Goal: Information Seeking & Learning: Learn about a topic

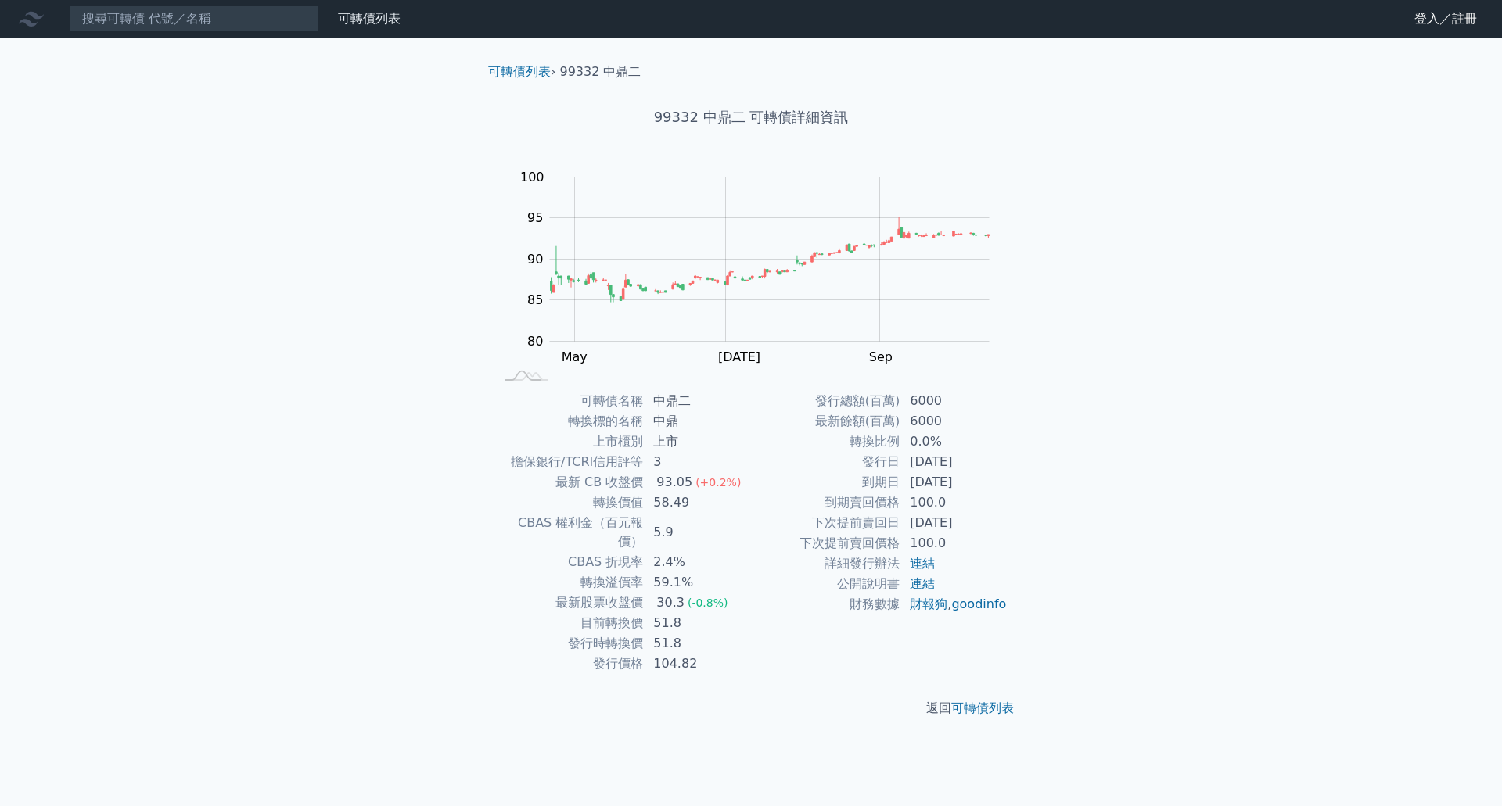
click at [1124, 476] on div "可轉債列表 財務數據 可轉債列表 財務數據 登入／註冊 登入／註冊 可轉債列表 › 99332 中鼎二 99332 中鼎二 可轉債詳細資訊 Zoom Out …" at bounding box center [751, 403] width 1502 height 806
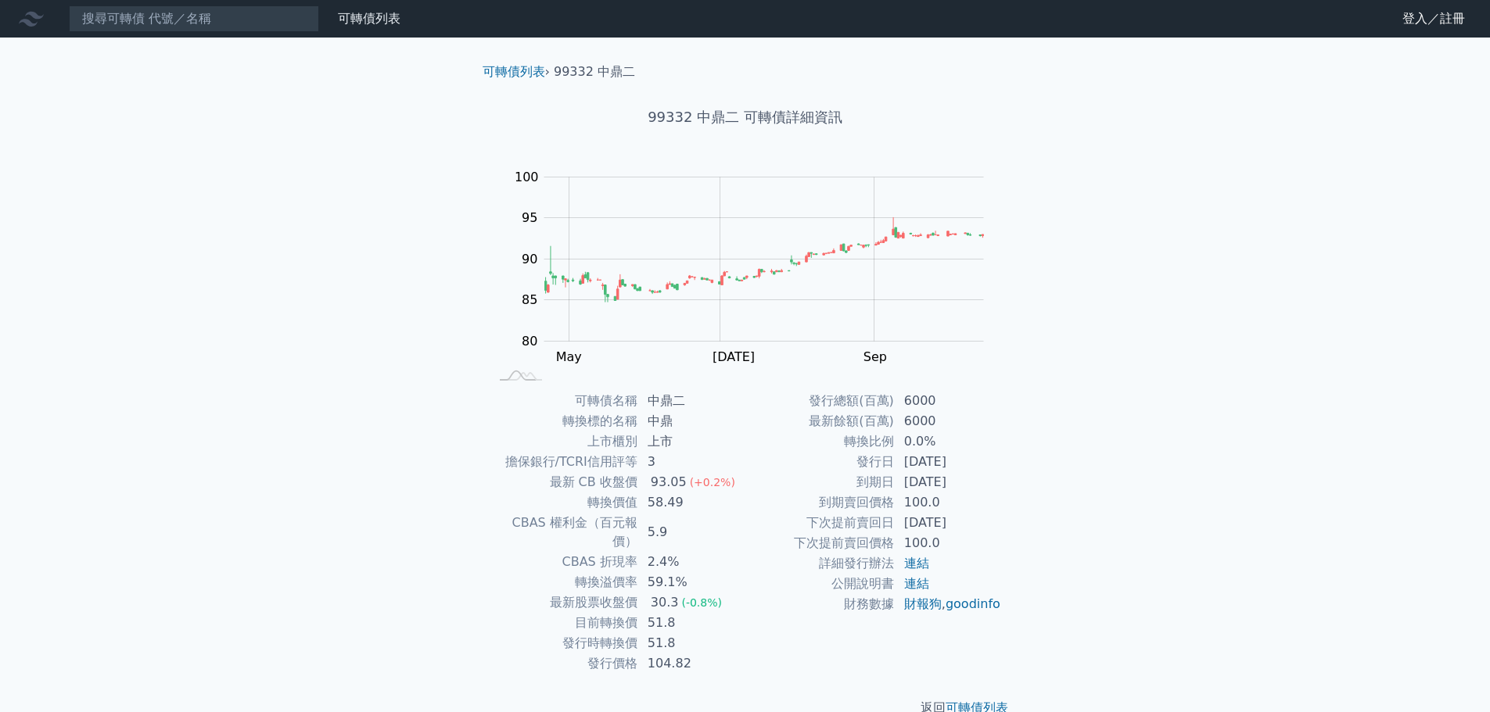
click at [243, 408] on div "可轉債列表 財務數據 可轉債列表 財務數據 登入／註冊 登入／註冊 可轉債列表 › 99332 中鼎二 99332 中鼎二 可轉債詳細資訊 Zoom Out …" at bounding box center [745, 371] width 1490 height 743
click at [376, 23] on link "可轉債列表" at bounding box center [369, 18] width 63 height 15
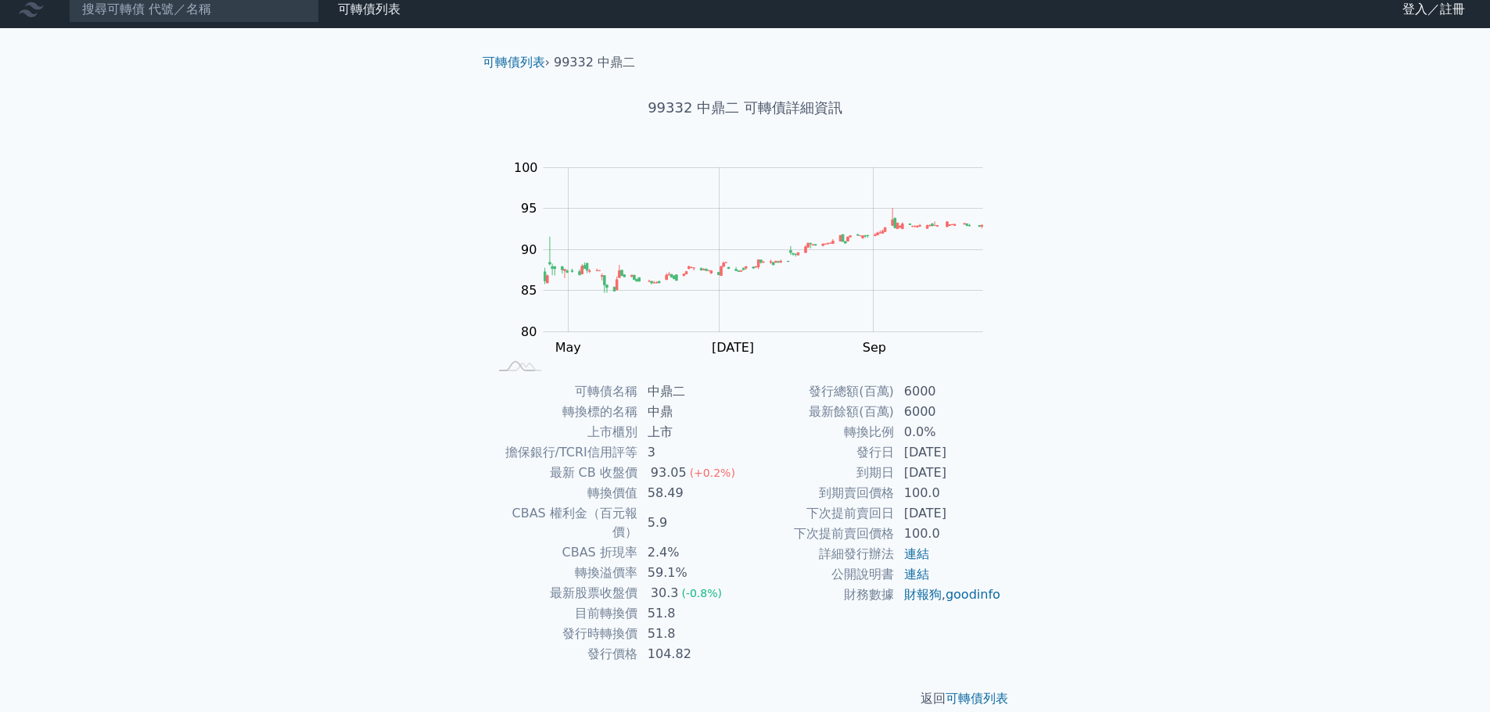
scroll to position [12, 0]
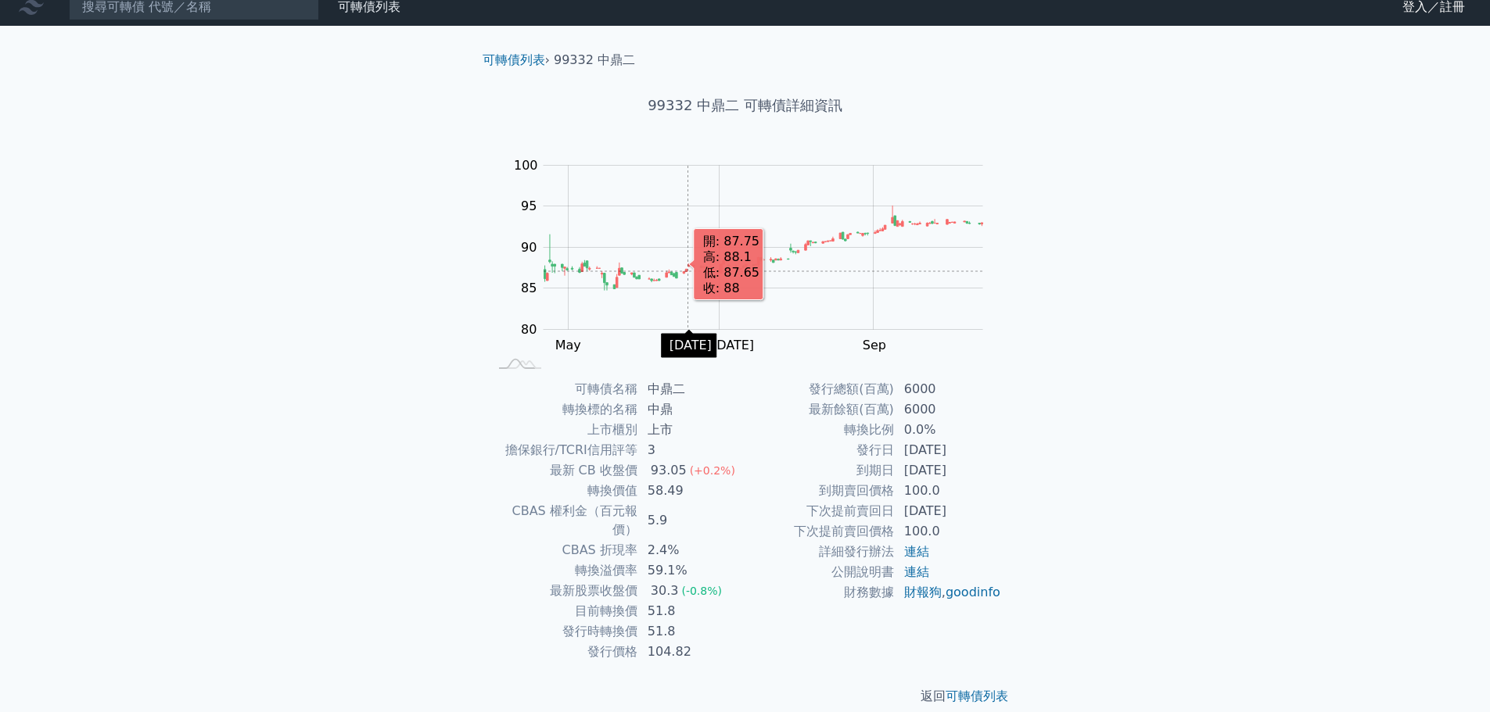
click at [688, 271] on rect "Chart" at bounding box center [764, 248] width 440 height 164
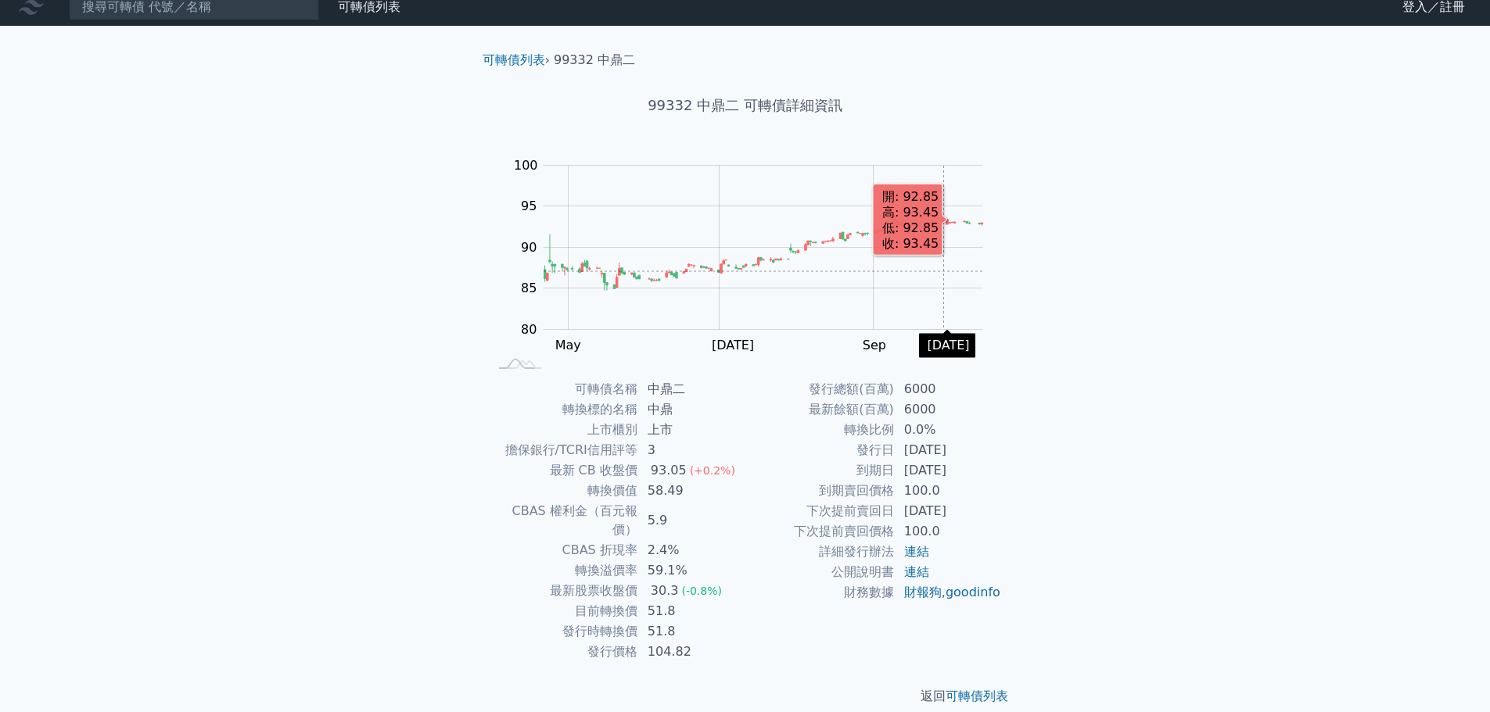
click at [944, 271] on rect "Chart" at bounding box center [764, 248] width 440 height 164
drag, startPoint x: 644, startPoint y: 497, endPoint x: 679, endPoint y: 496, distance: 34.4
click at [679, 496] on td "58.49" at bounding box center [691, 491] width 107 height 20
click at [705, 511] on td "5.9" at bounding box center [691, 520] width 107 height 39
click at [667, 492] on td "58.49" at bounding box center [691, 491] width 107 height 20
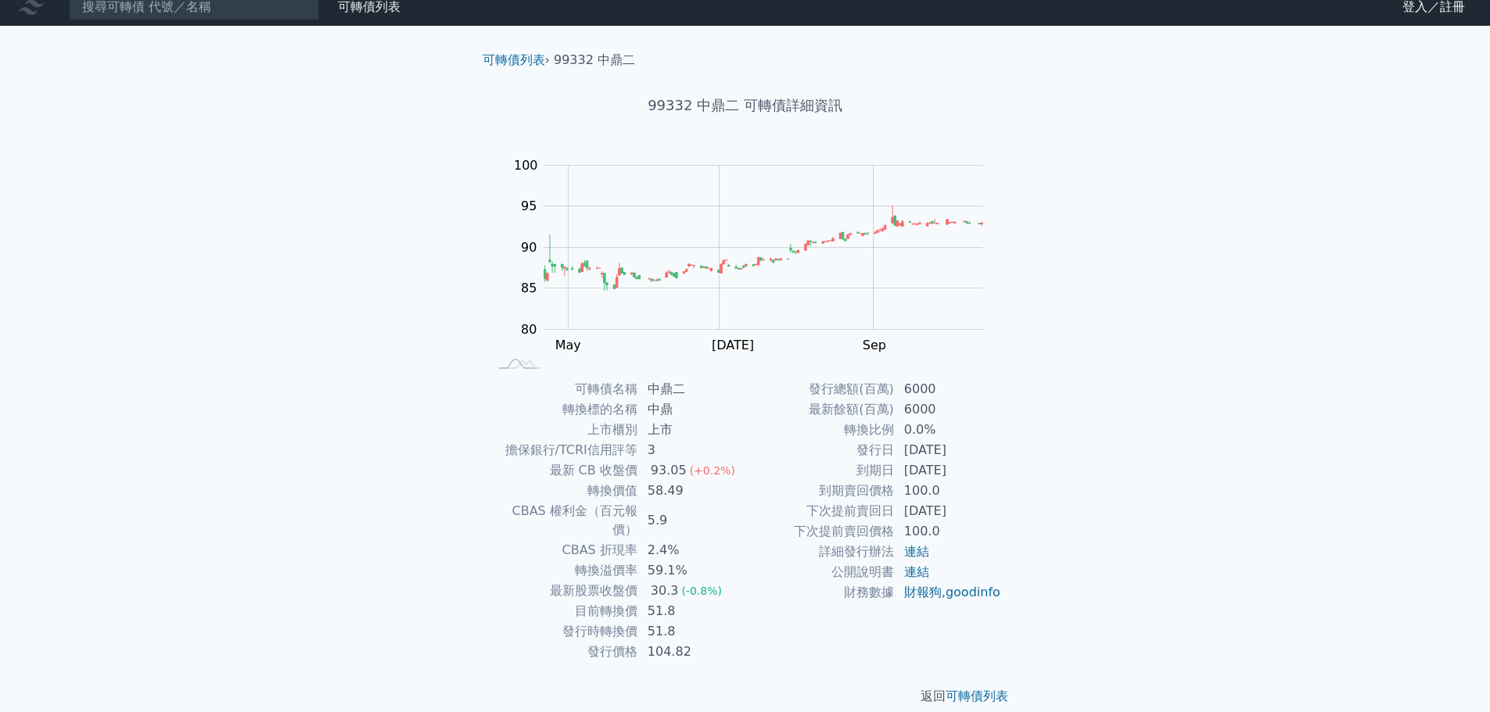
click at [651, 486] on td "58.49" at bounding box center [691, 491] width 107 height 20
drag, startPoint x: 603, startPoint y: 492, endPoint x: 656, endPoint y: 493, distance: 53.2
click at [656, 493] on tr "轉換價值 58.49" at bounding box center [617, 491] width 257 height 20
click at [641, 493] on td "58.49" at bounding box center [691, 491] width 107 height 20
drag, startPoint x: 583, startPoint y: 493, endPoint x: 638, endPoint y: 494, distance: 54.8
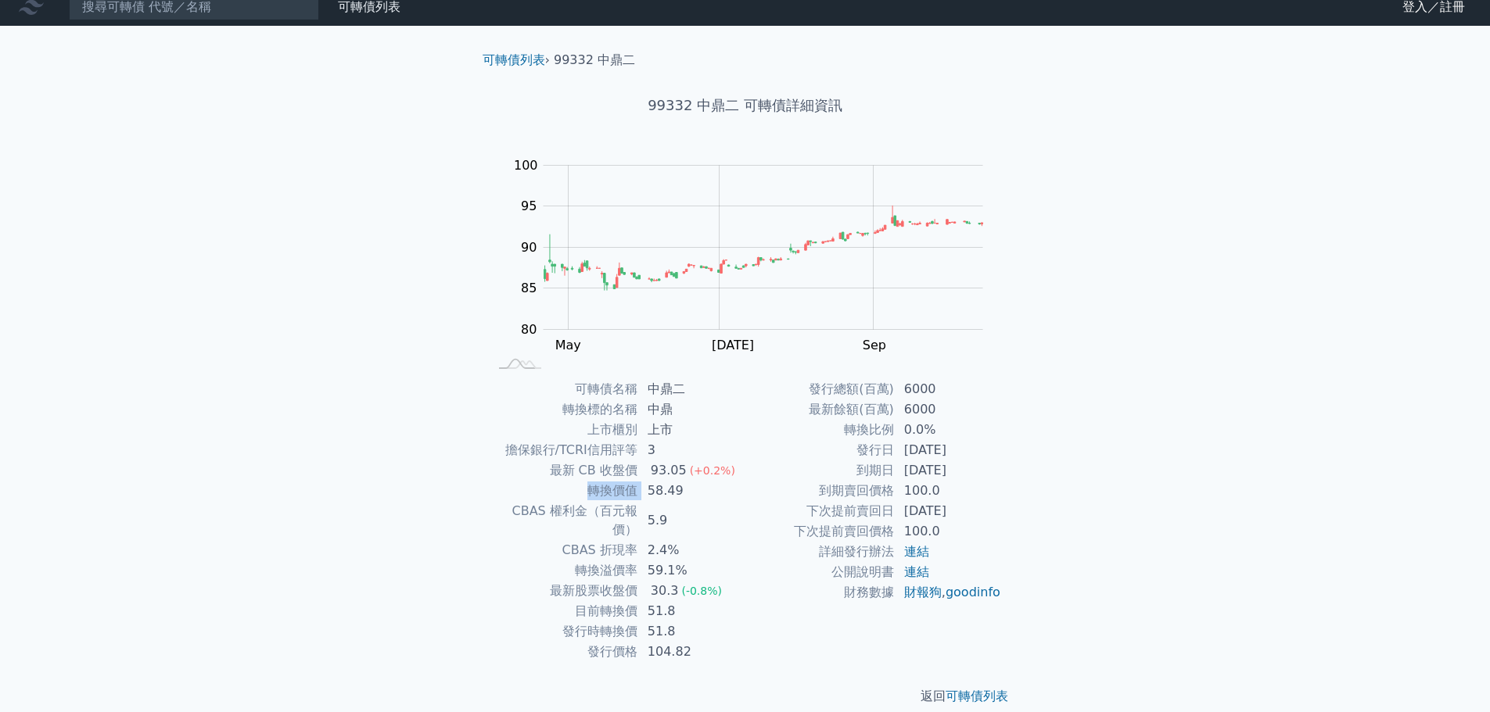
click at [638, 494] on tr "轉換價值 58.49" at bounding box center [617, 491] width 257 height 20
copy tr "轉換價值"
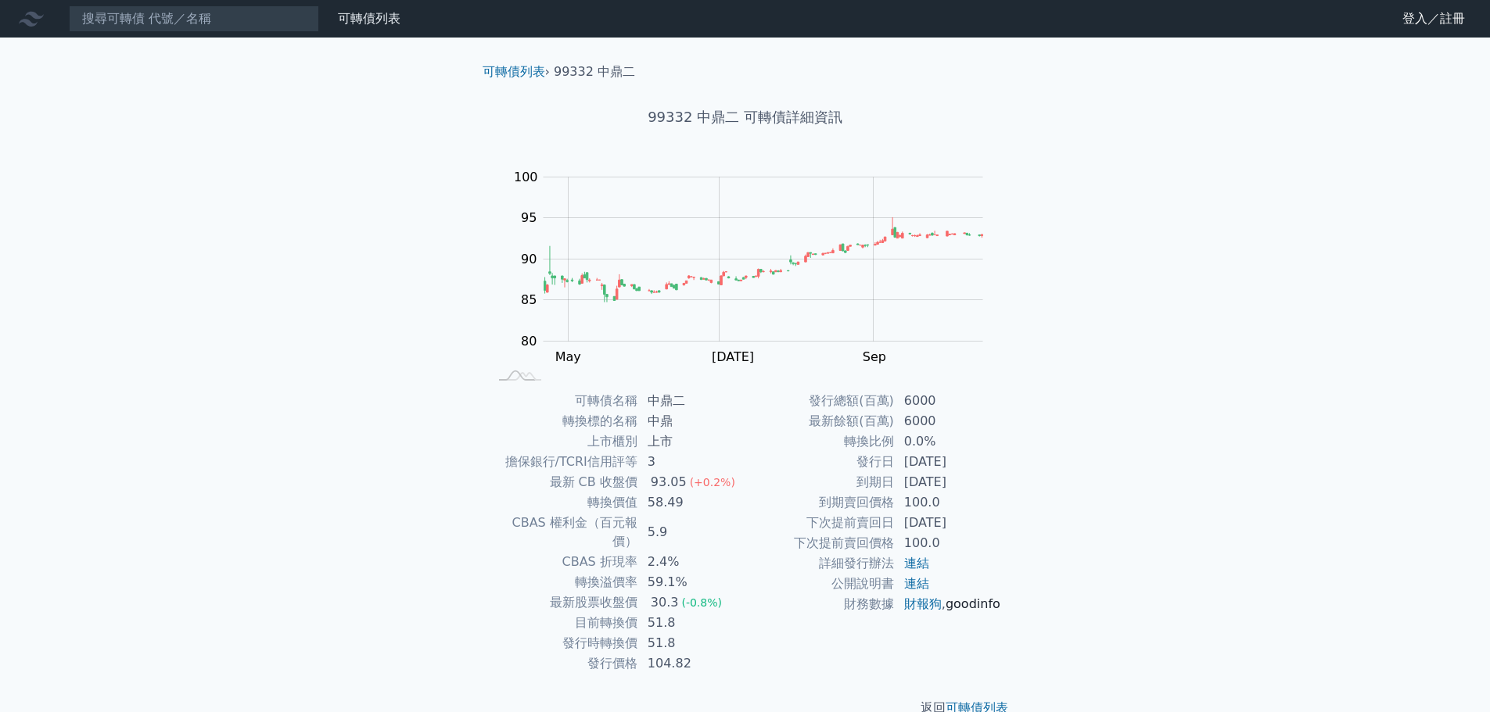
click at [946, 612] on link "goodinfo" at bounding box center [973, 604] width 55 height 15
